Goal: Entertainment & Leisure: Consume media (video, audio)

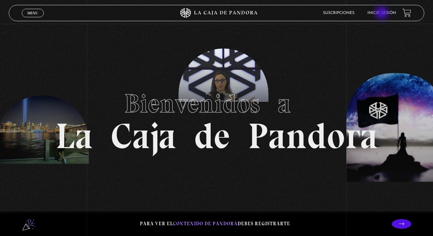
click at [383, 14] on link "Inicie sesión" at bounding box center [382, 13] width 29 height 4
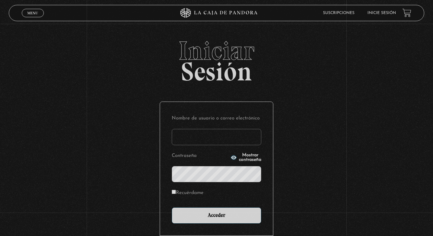
type input "nantor77@hotmail.com"
click at [217, 214] on input "Acceder" at bounding box center [217, 215] width 90 height 16
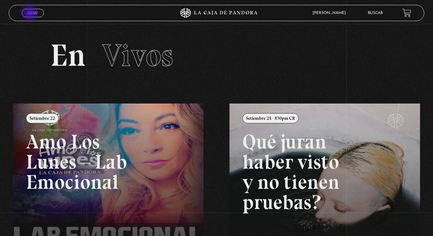
click at [31, 14] on span "Menu" at bounding box center [32, 13] width 11 height 4
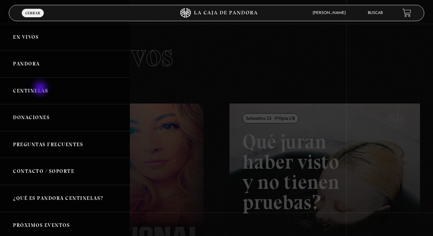
click at [41, 89] on link "Centinelas" at bounding box center [65, 90] width 130 height 27
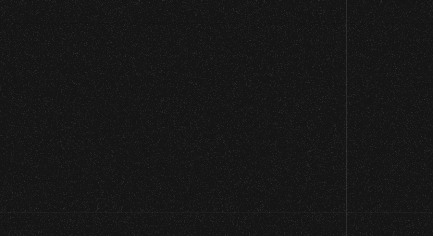
click at [41, 89] on section "Videos Centinelas" at bounding box center [216, 64] width 433 height 80
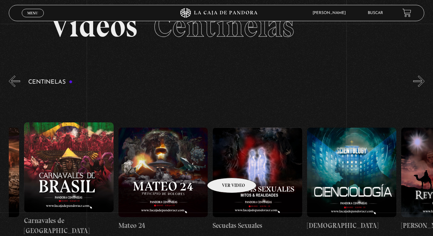
scroll to position [0, 4252]
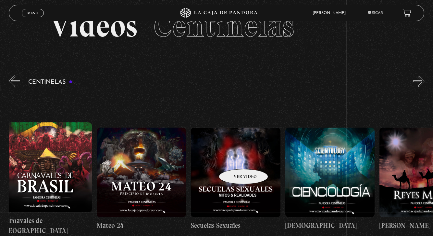
click at [235, 159] on figure at bounding box center [235, 171] width 89 height 89
